Goal: Task Accomplishment & Management: Use online tool/utility

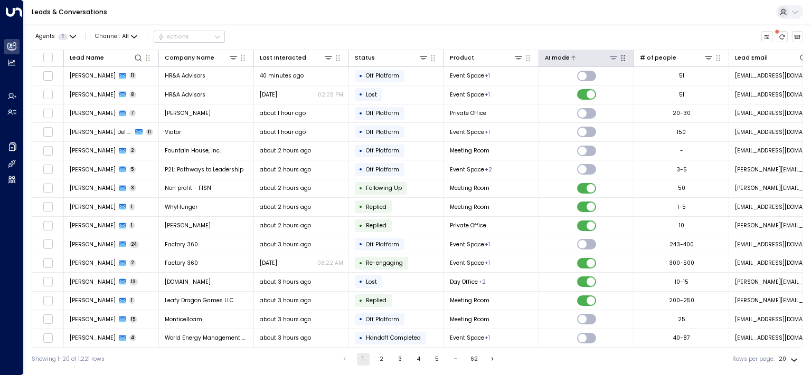
click at [611, 54] on icon at bounding box center [613, 58] width 8 height 8
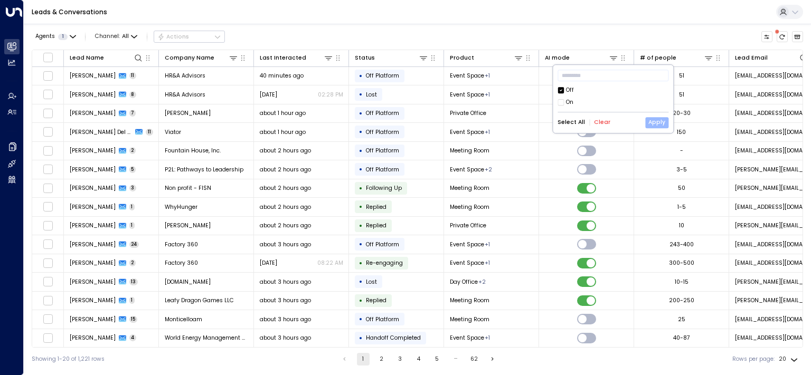
click at [660, 121] on button "Apply" at bounding box center [656, 122] width 23 height 11
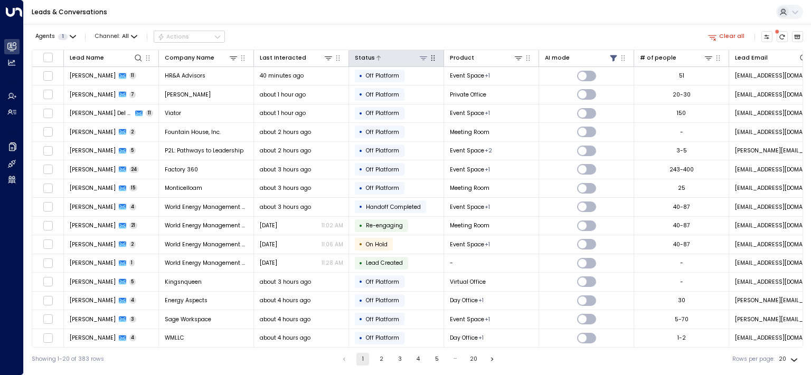
click at [422, 55] on icon at bounding box center [423, 58] width 8 height 8
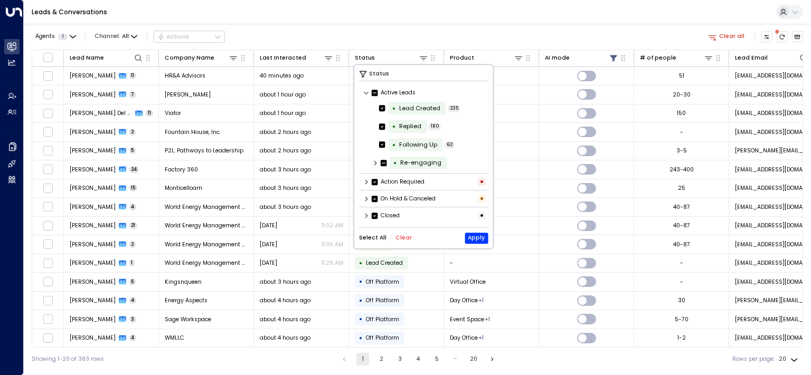
click at [367, 215] on icon at bounding box center [366, 216] width 6 height 6
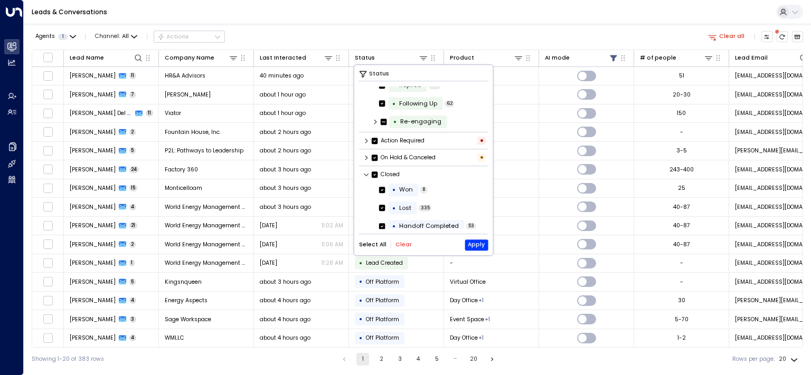
scroll to position [67, 0]
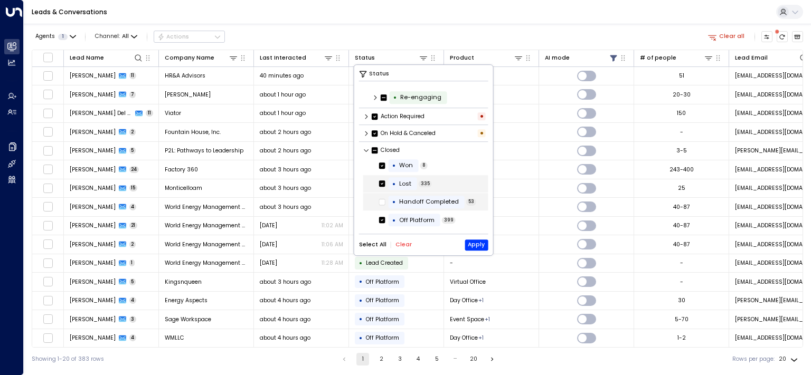
click at [383, 187] on icon at bounding box center [382, 184] width 6 height 10
click at [480, 245] on button "Apply" at bounding box center [476, 245] width 23 height 11
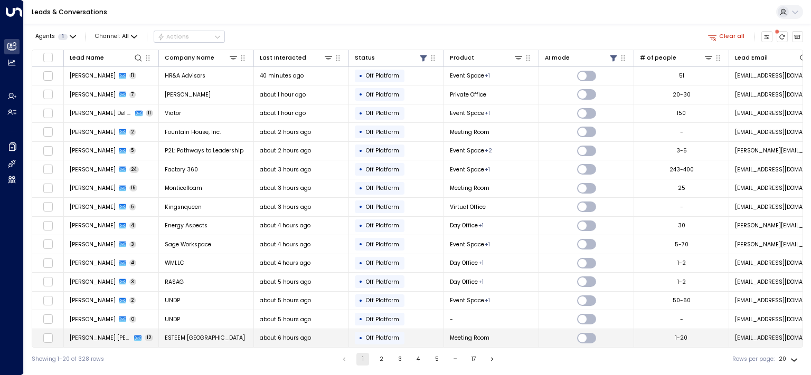
scroll to position [100, 0]
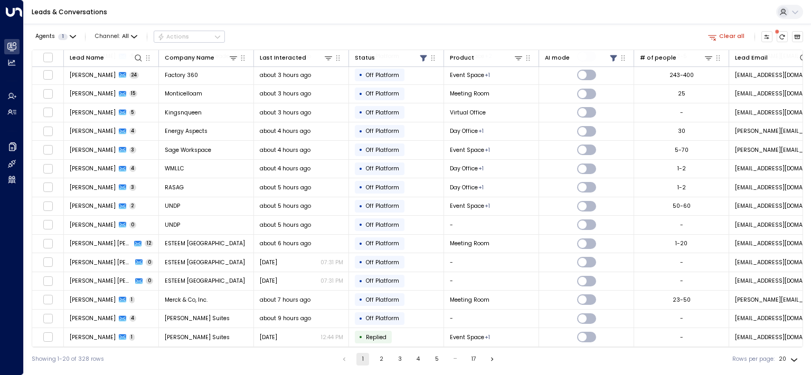
click at [438, 360] on button "5" at bounding box center [436, 359] width 13 height 13
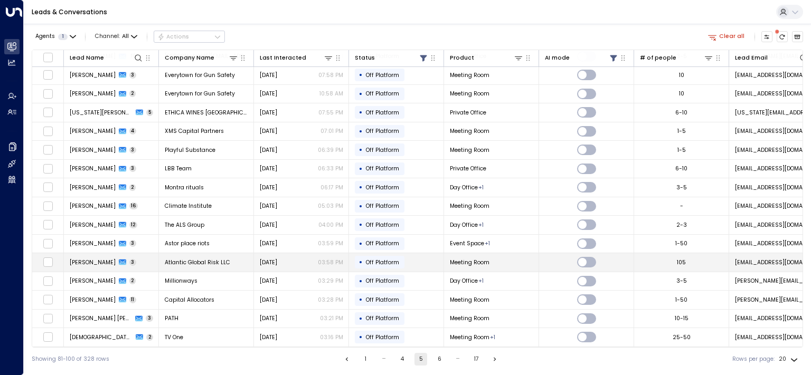
scroll to position [100, 0]
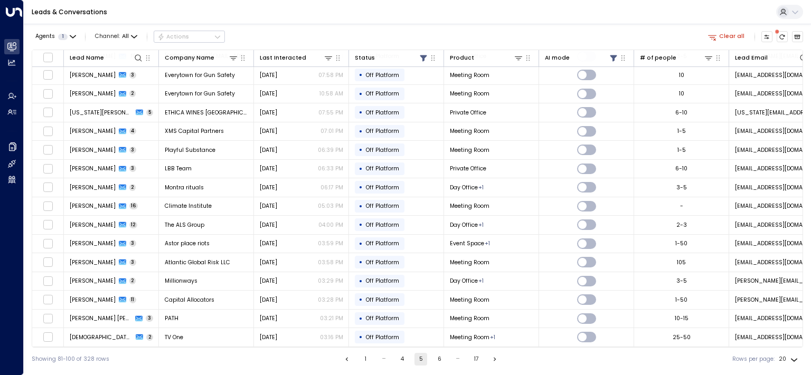
click at [443, 361] on button "6" at bounding box center [439, 359] width 13 height 13
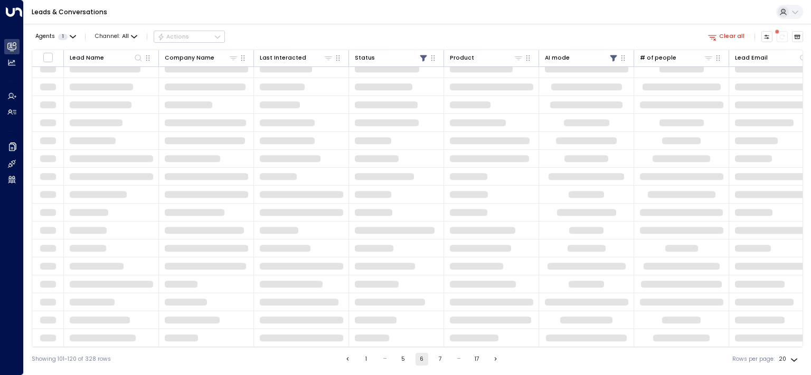
scroll to position [84, 0]
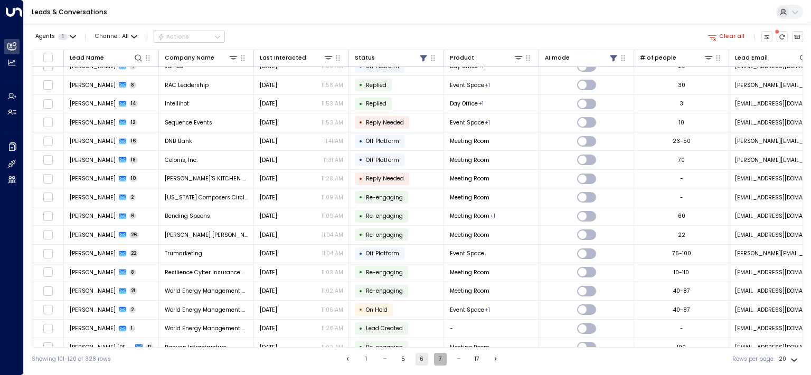
click at [440, 357] on button "7" at bounding box center [440, 359] width 13 height 13
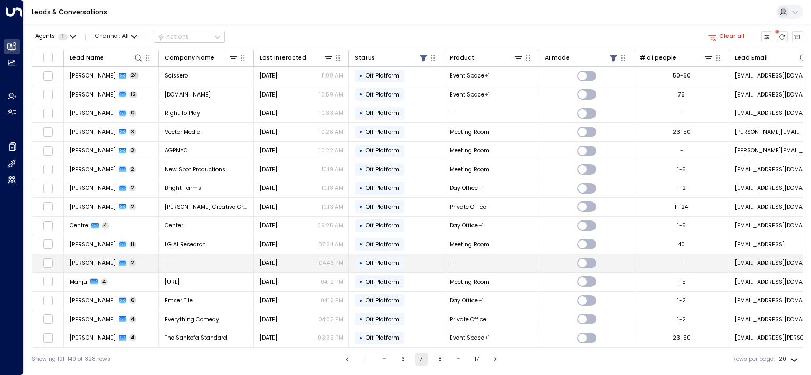
scroll to position [100, 0]
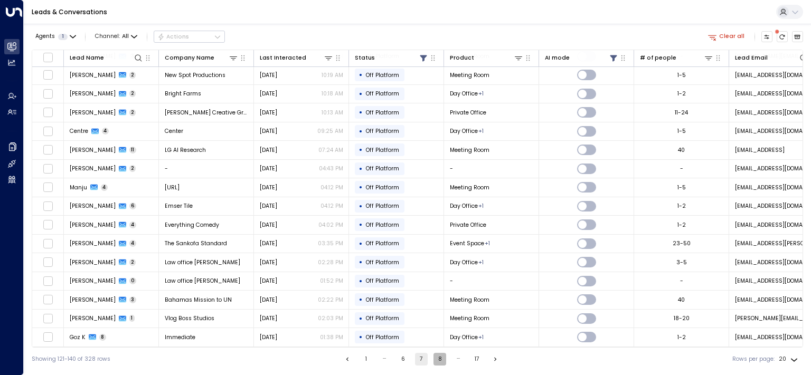
click at [437, 361] on button "8" at bounding box center [439, 359] width 13 height 13
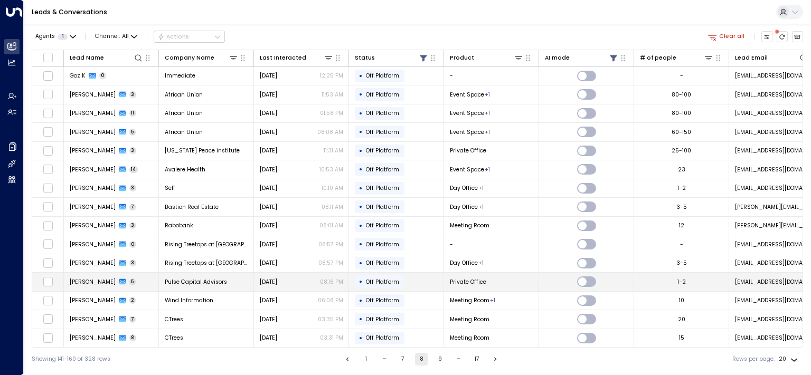
scroll to position [100, 0]
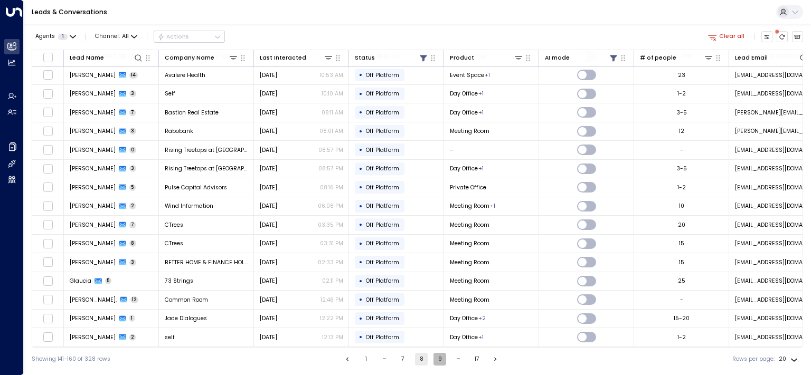
click at [441, 356] on button "9" at bounding box center [439, 359] width 13 height 13
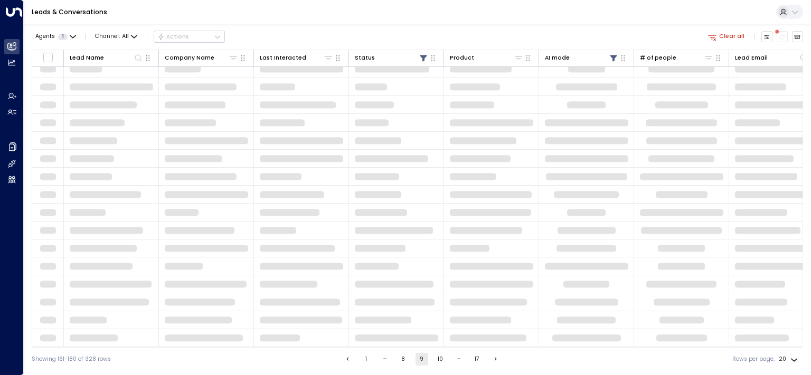
scroll to position [84, 0]
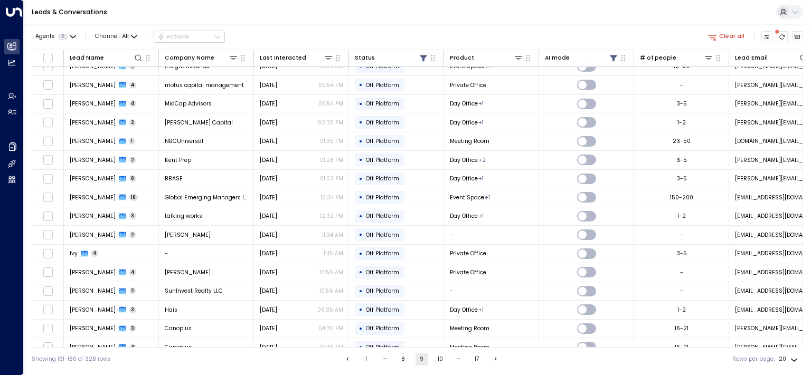
click at [441, 360] on button "10" at bounding box center [440, 359] width 13 height 13
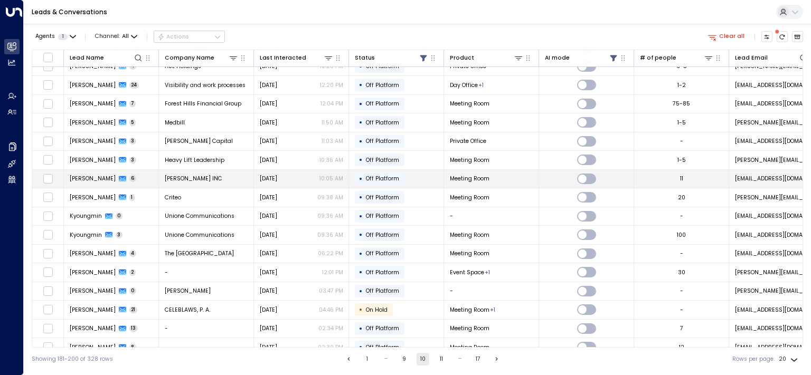
click at [94, 175] on span "[PERSON_NAME]" at bounding box center [93, 179] width 46 height 8
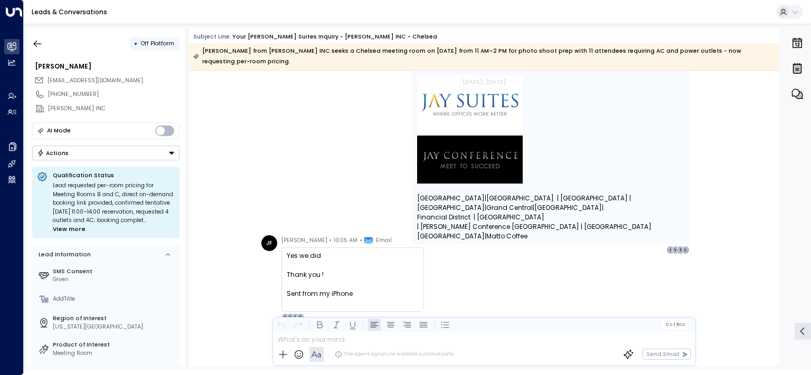
scroll to position [1993, 0]
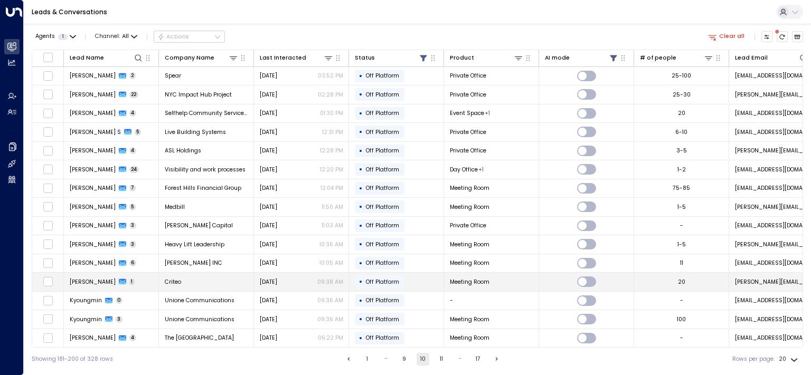
scroll to position [100, 0]
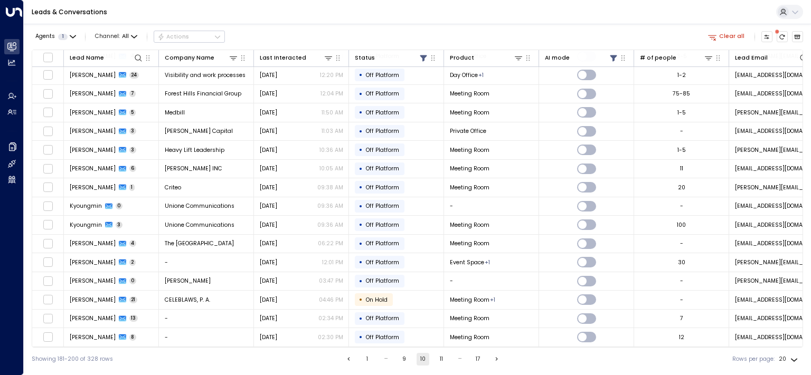
click at [435, 357] on button "11" at bounding box center [441, 359] width 13 height 13
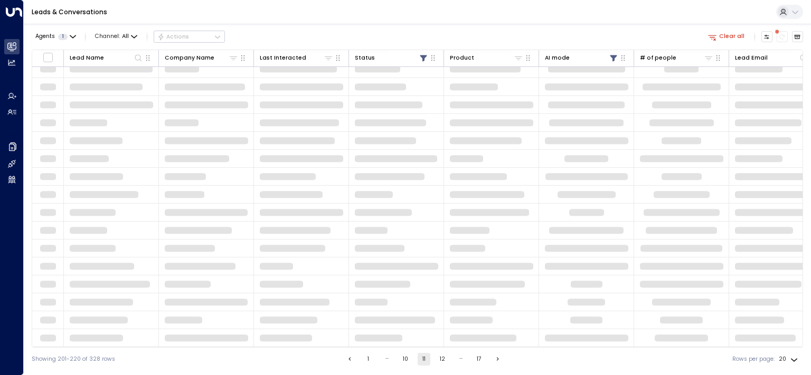
scroll to position [84, 0]
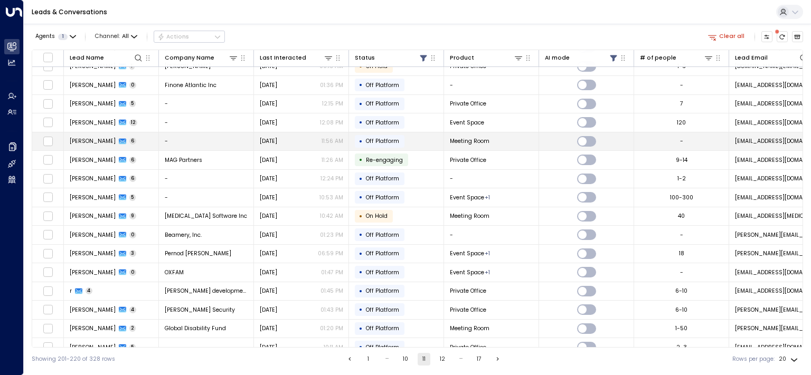
click at [81, 135] on td "[PERSON_NAME] 6" at bounding box center [111, 142] width 95 height 18
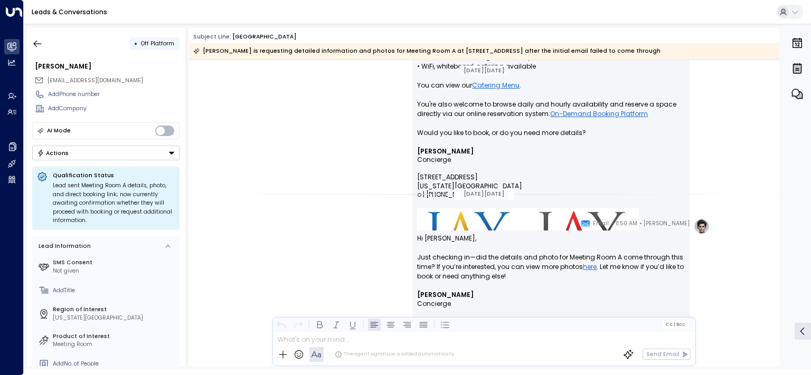
scroll to position [1612, 0]
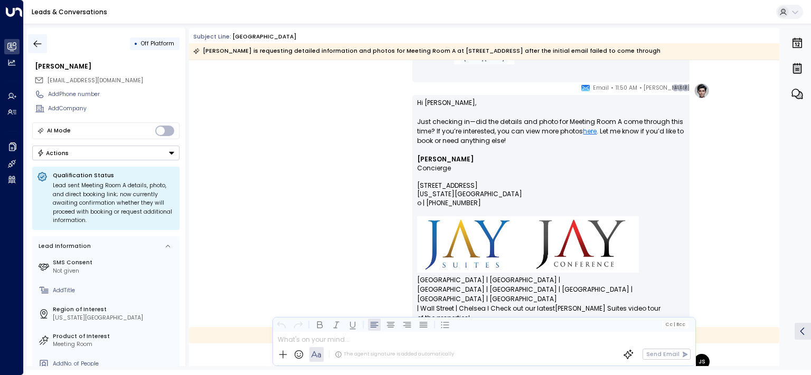
click at [37, 40] on icon "button" at bounding box center [37, 44] width 11 height 11
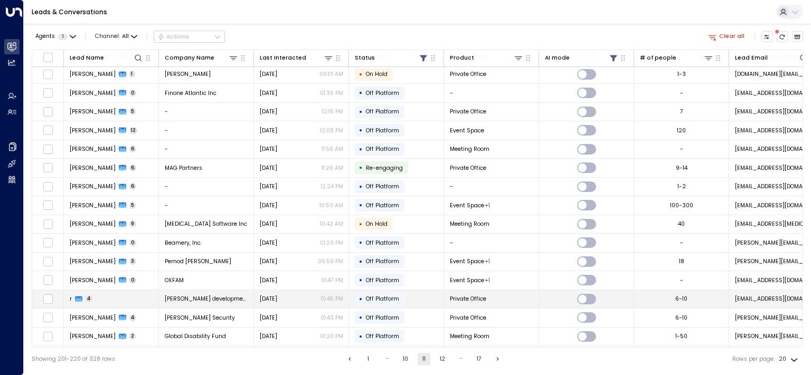
scroll to position [100, 0]
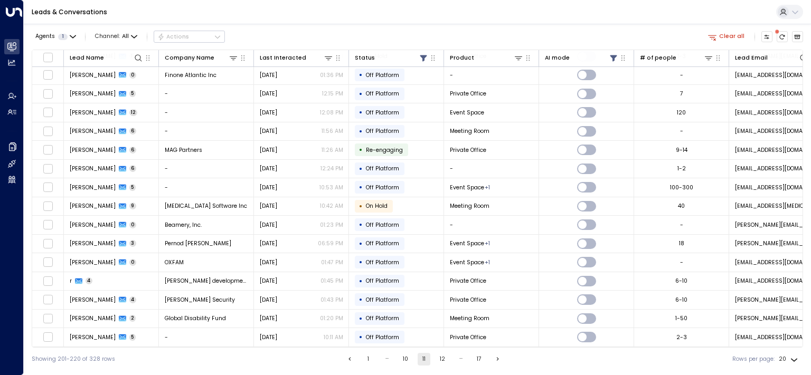
click at [366, 360] on button "1" at bounding box center [368, 359] width 13 height 13
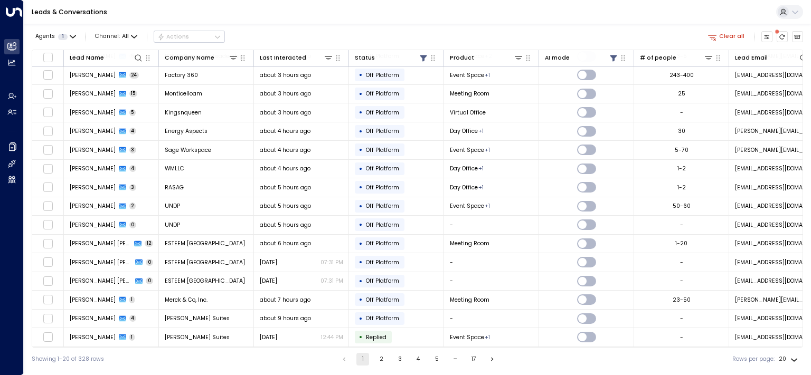
click at [393, 360] on li "3" at bounding box center [400, 359] width 14 height 13
click at [402, 360] on button "3" at bounding box center [399, 359] width 13 height 13
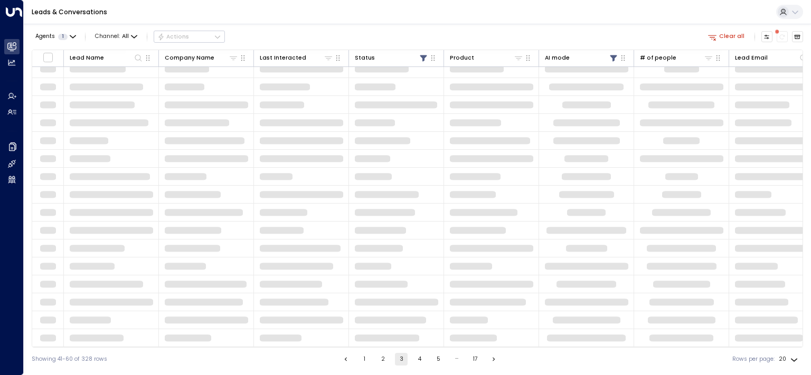
scroll to position [84, 0]
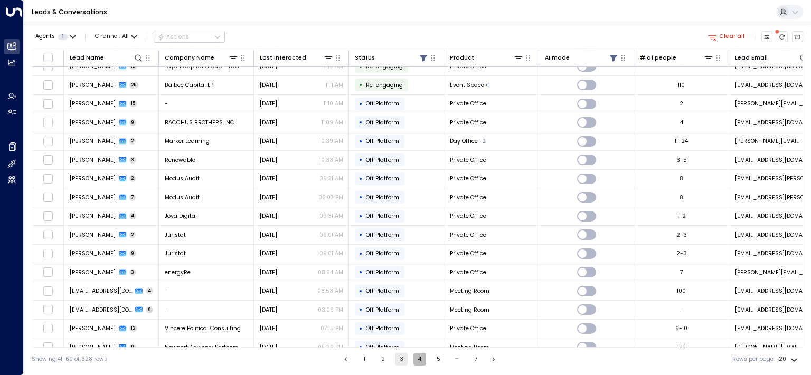
click at [421, 358] on button "4" at bounding box center [419, 359] width 13 height 13
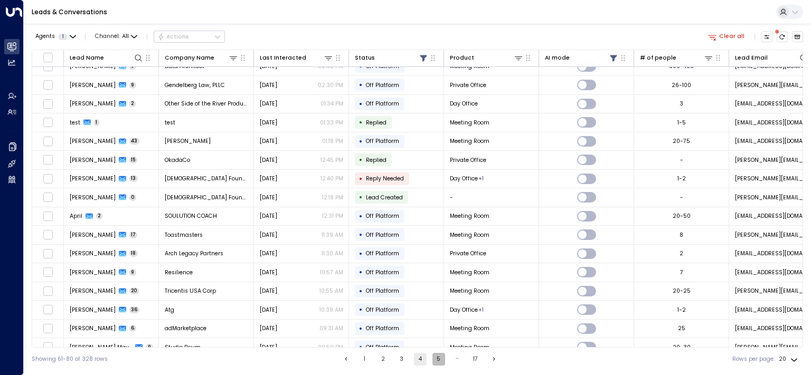
click at [439, 360] on button "5" at bounding box center [438, 359] width 13 height 13
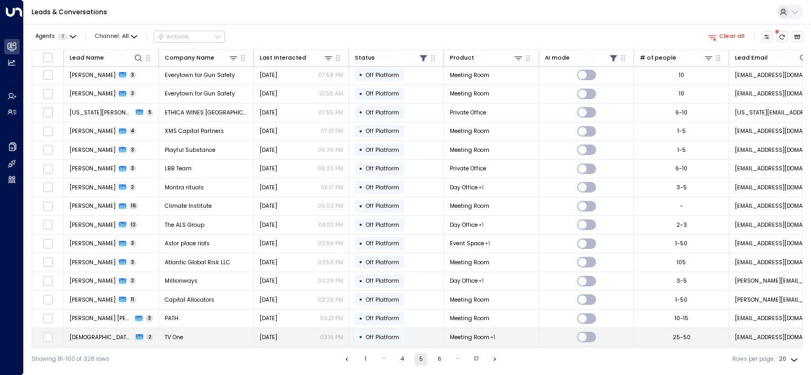
scroll to position [100, 0]
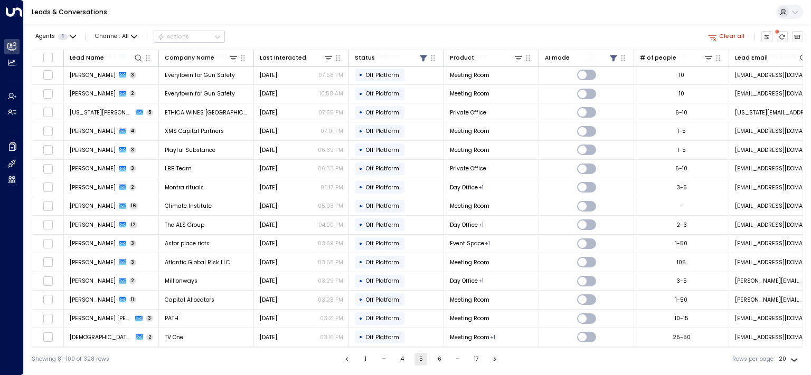
click at [436, 362] on button "6" at bounding box center [439, 359] width 13 height 13
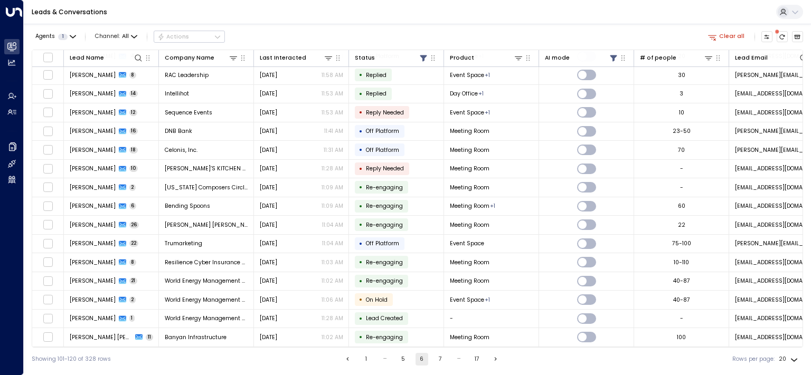
click at [436, 362] on button "7" at bounding box center [440, 359] width 13 height 13
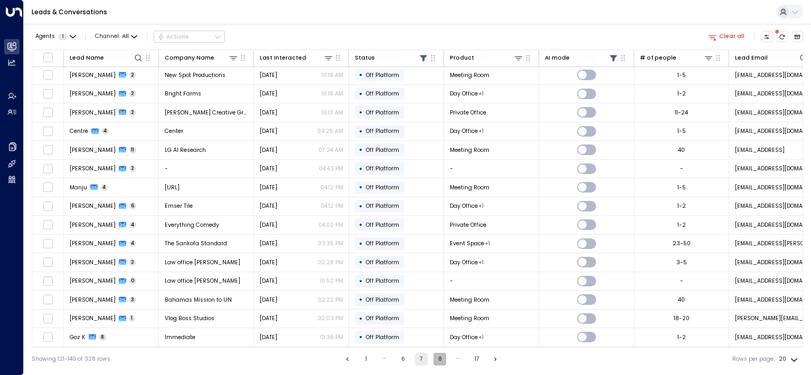
click at [436, 362] on button "8" at bounding box center [439, 359] width 13 height 13
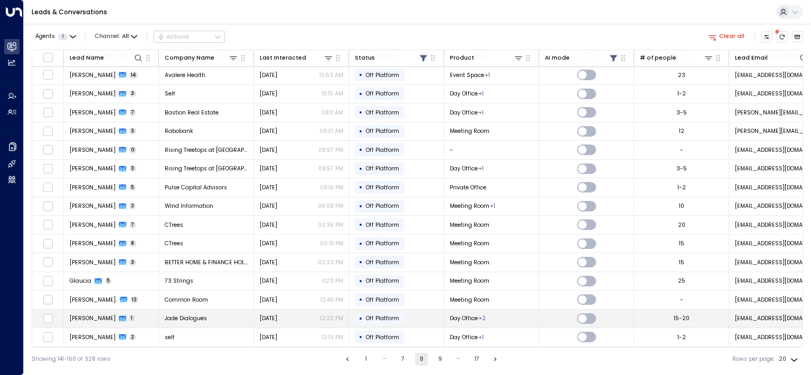
click at [74, 315] on span "[PERSON_NAME]" at bounding box center [93, 319] width 46 height 8
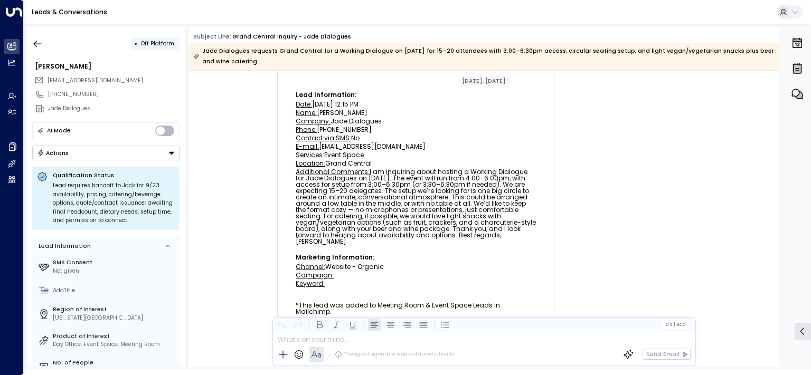
scroll to position [56, 0]
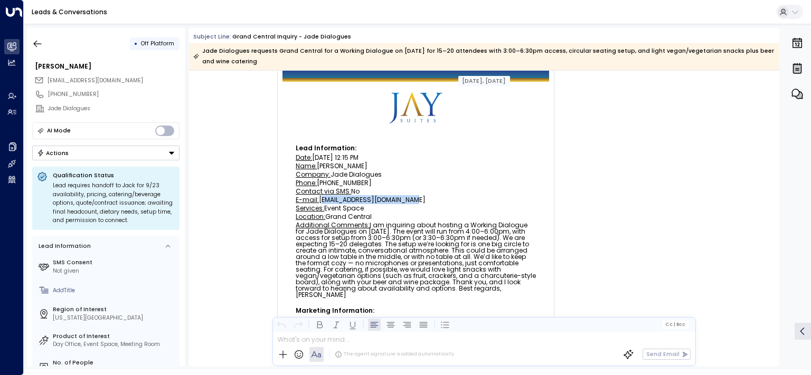
drag, startPoint x: 411, startPoint y: 202, endPoint x: 316, endPoint y: 201, distance: 95.6
click at [316, 201] on div "E-mail: [EMAIL_ADDRESS][DOMAIN_NAME]" at bounding box center [416, 200] width 240 height 6
copy div "[EMAIL_ADDRESS][DOMAIN_NAME]"
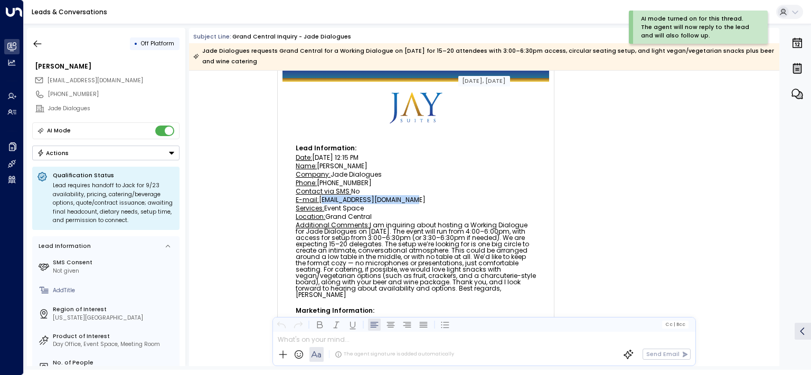
click at [105, 147] on button "Actions" at bounding box center [105, 153] width 147 height 15
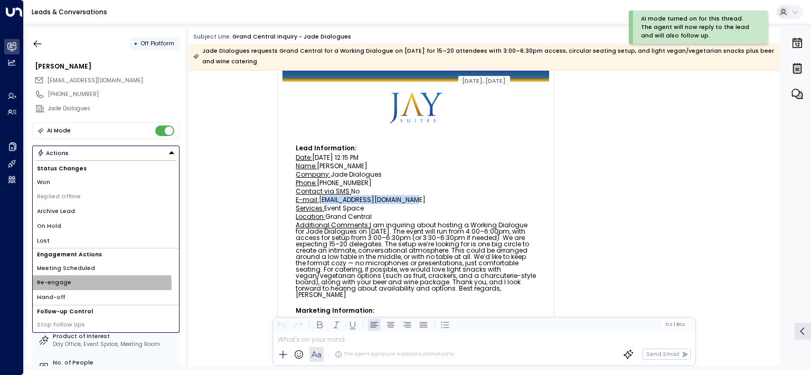
click at [79, 284] on li "Re-engage" at bounding box center [106, 283] width 146 height 15
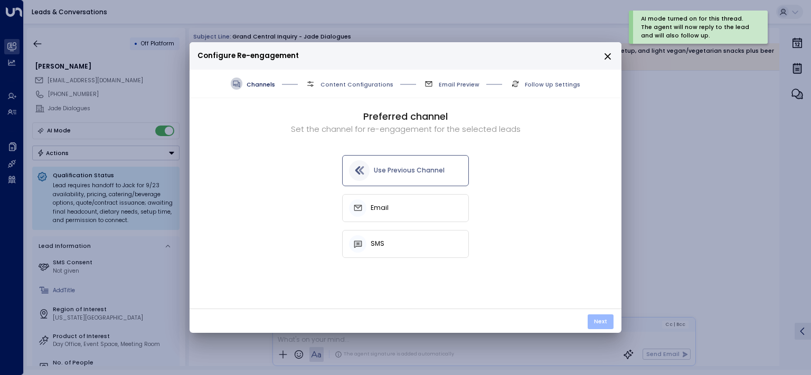
click at [603, 324] on button "Next" at bounding box center [601, 322] width 26 height 15
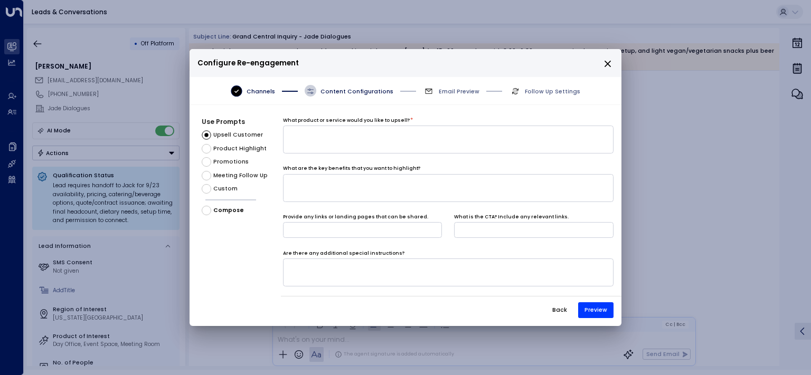
click at [220, 189] on span "Custom" at bounding box center [225, 189] width 24 height 8
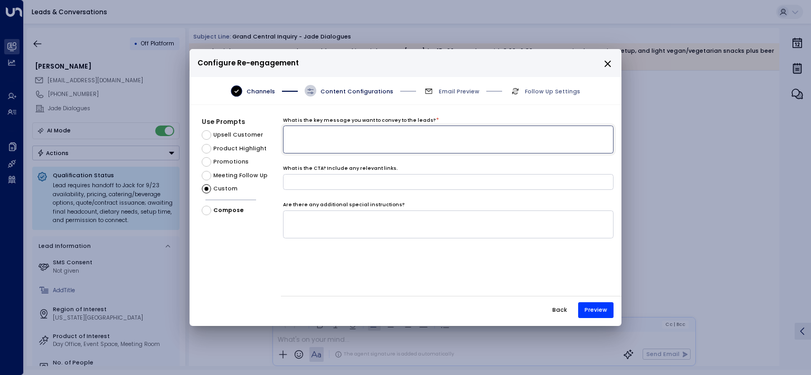
click at [299, 142] on textarea at bounding box center [448, 140] width 330 height 28
type textarea "*********"
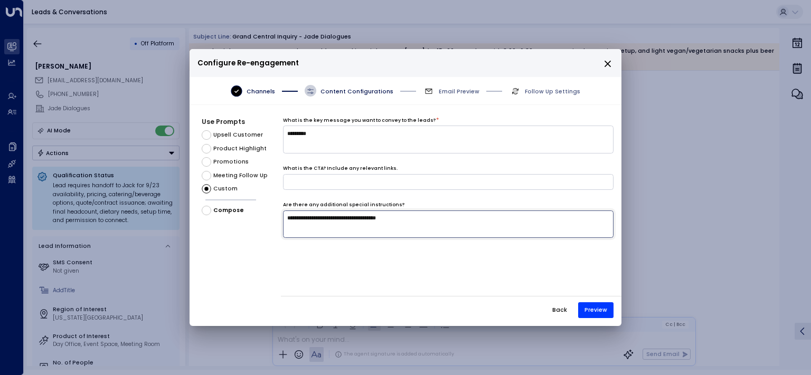
type textarea "**********"
click at [599, 319] on div "**********" at bounding box center [451, 219] width 341 height 205
click at [601, 310] on button "Preview" at bounding box center [595, 311] width 35 height 16
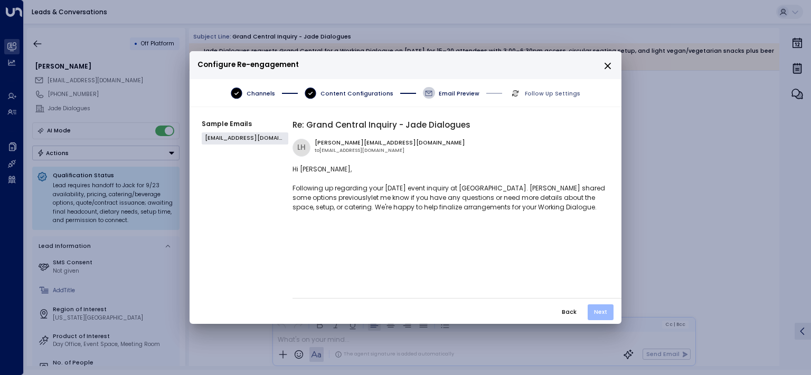
click at [596, 309] on button "Next" at bounding box center [601, 313] width 26 height 16
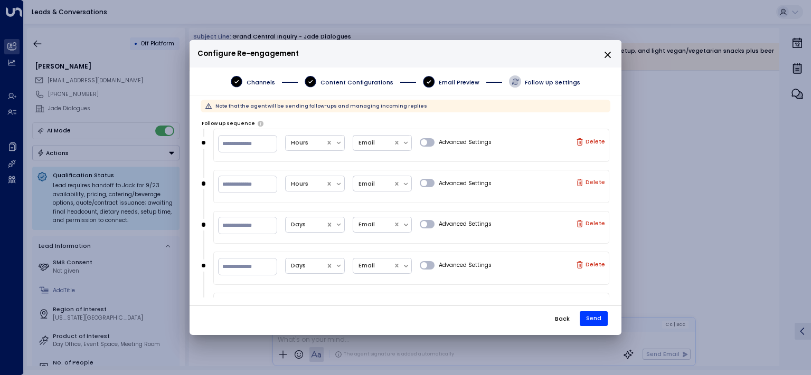
click at [596, 309] on div "Back Send" at bounding box center [406, 317] width 432 height 22
click at [597, 320] on button "Send" at bounding box center [594, 318] width 28 height 15
